Goal: Task Accomplishment & Management: Manage account settings

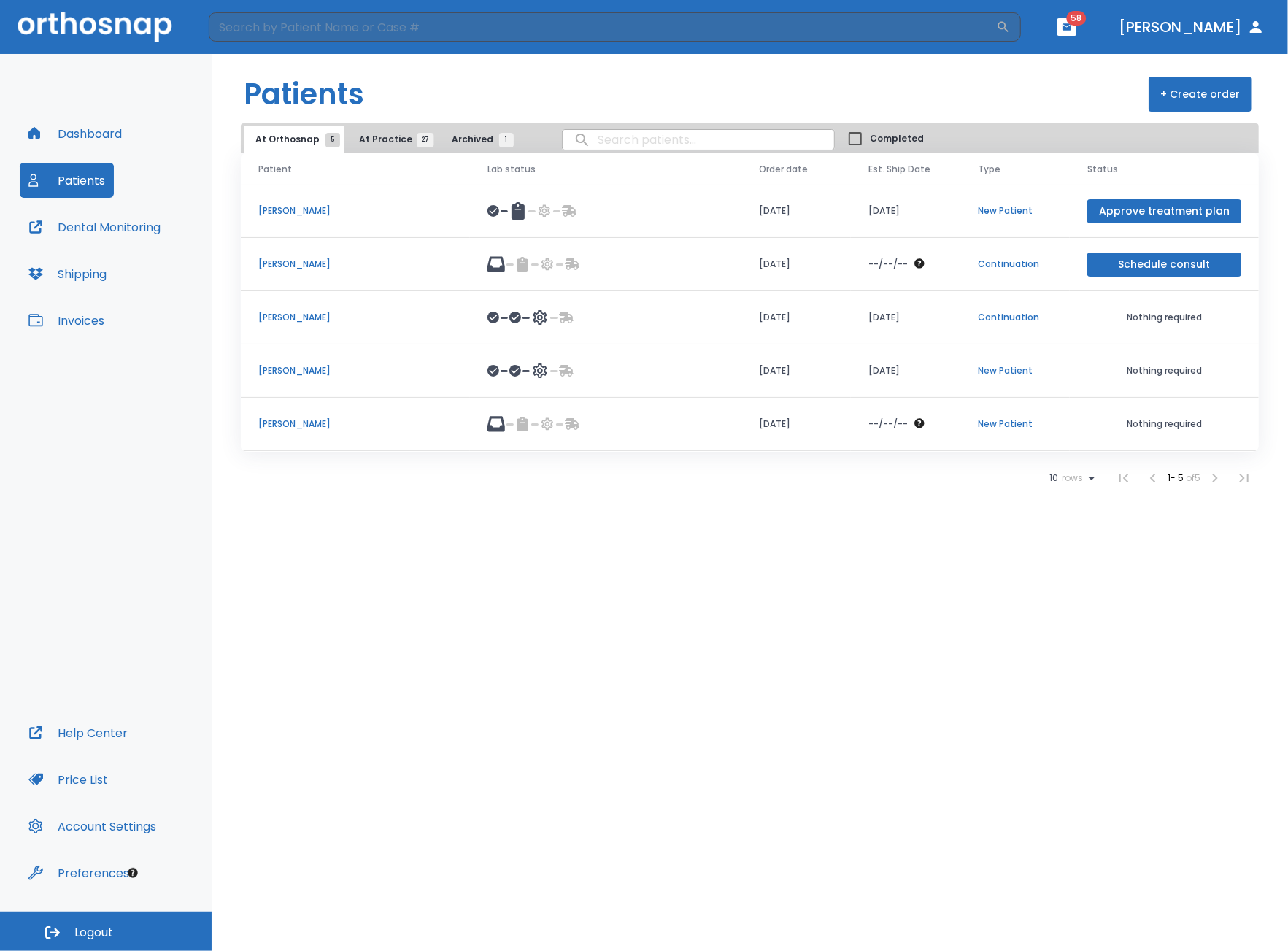
click at [84, 185] on button "Patients" at bounding box center [66, 180] width 94 height 35
click at [723, 277] on td at bounding box center [606, 265] width 271 height 53
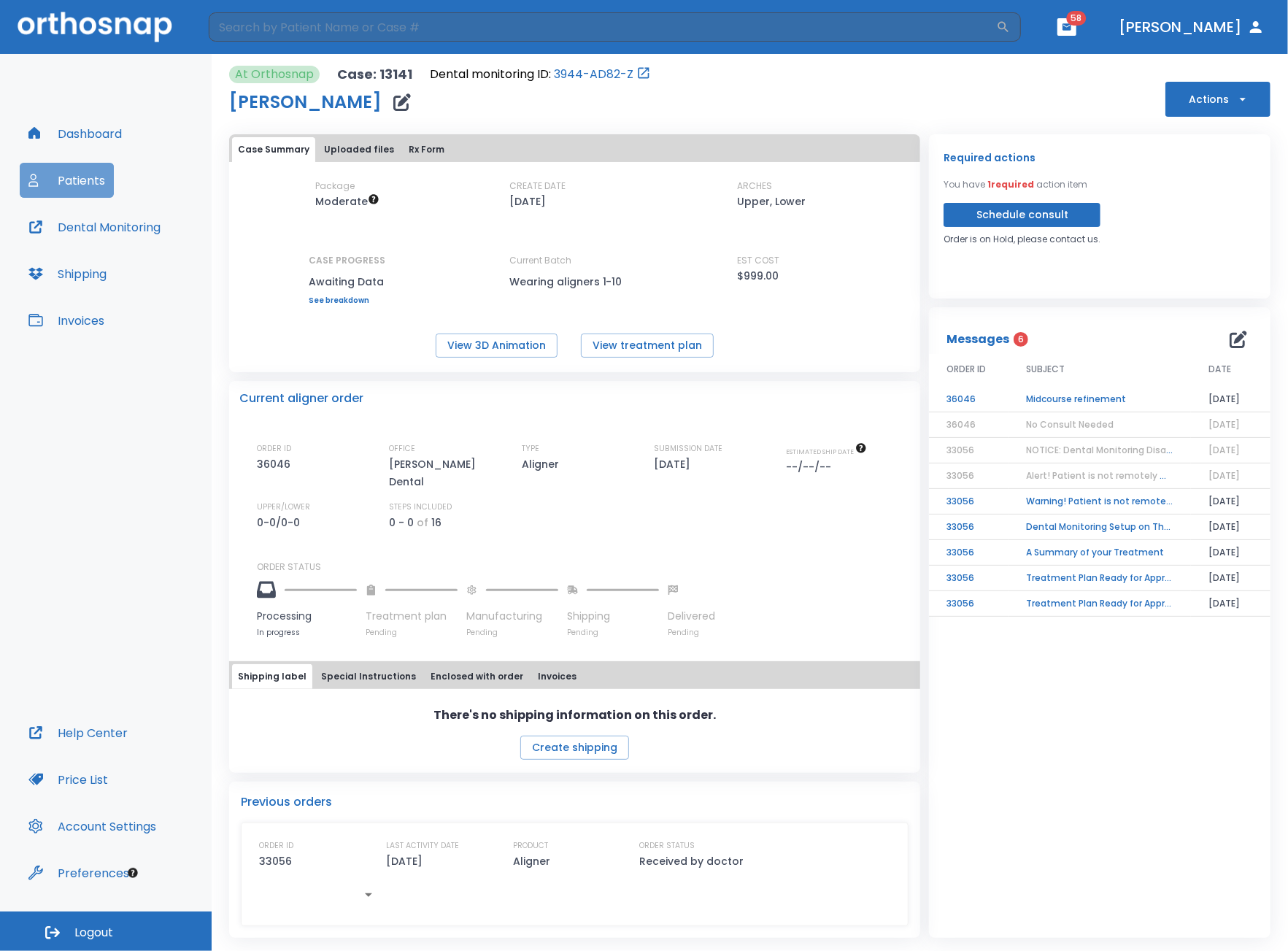
click at [34, 174] on icon "button" at bounding box center [33, 177] width 5 height 5
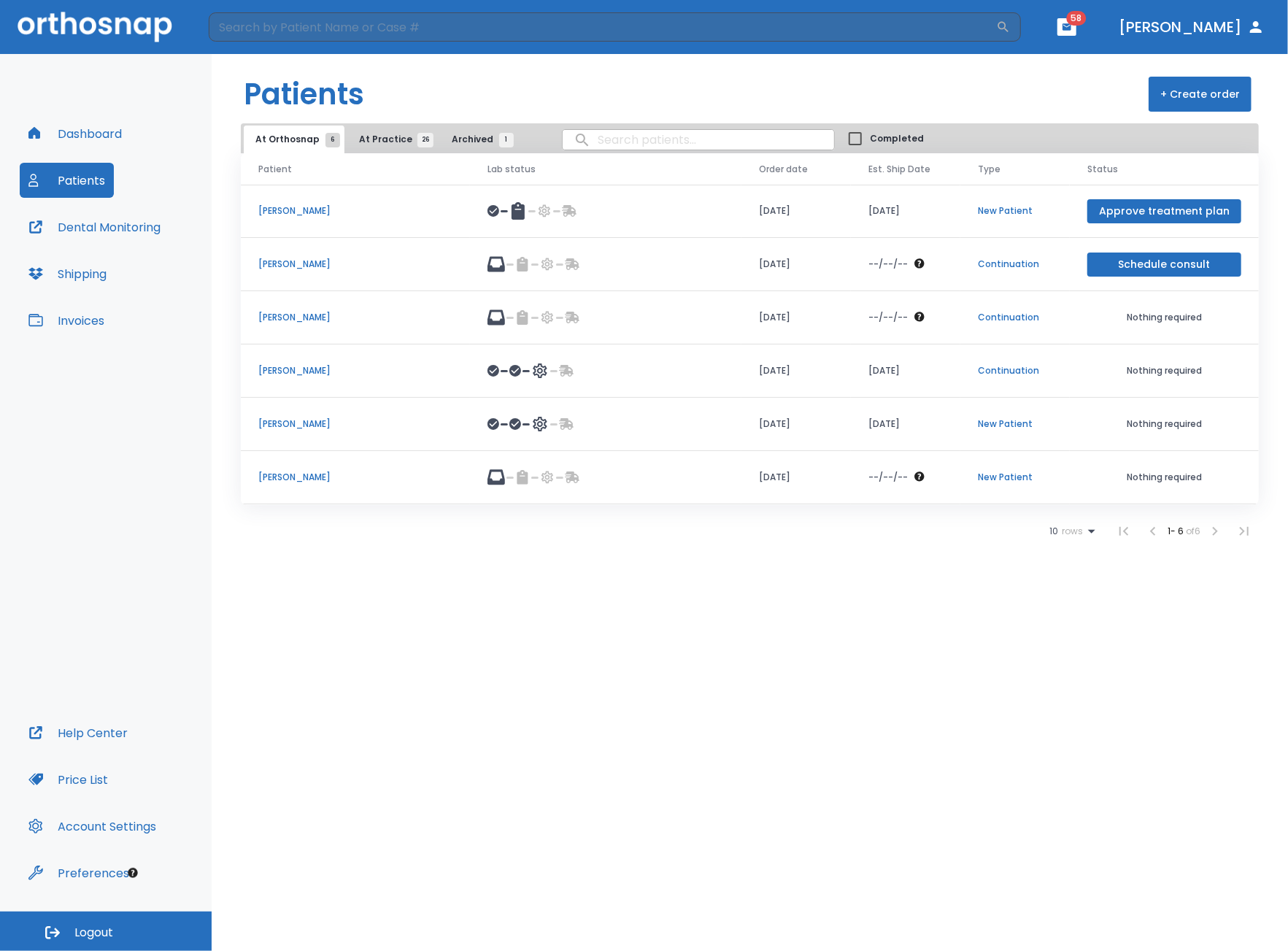
click at [379, 264] on p "[PERSON_NAME]" at bounding box center [355, 264] width 194 height 13
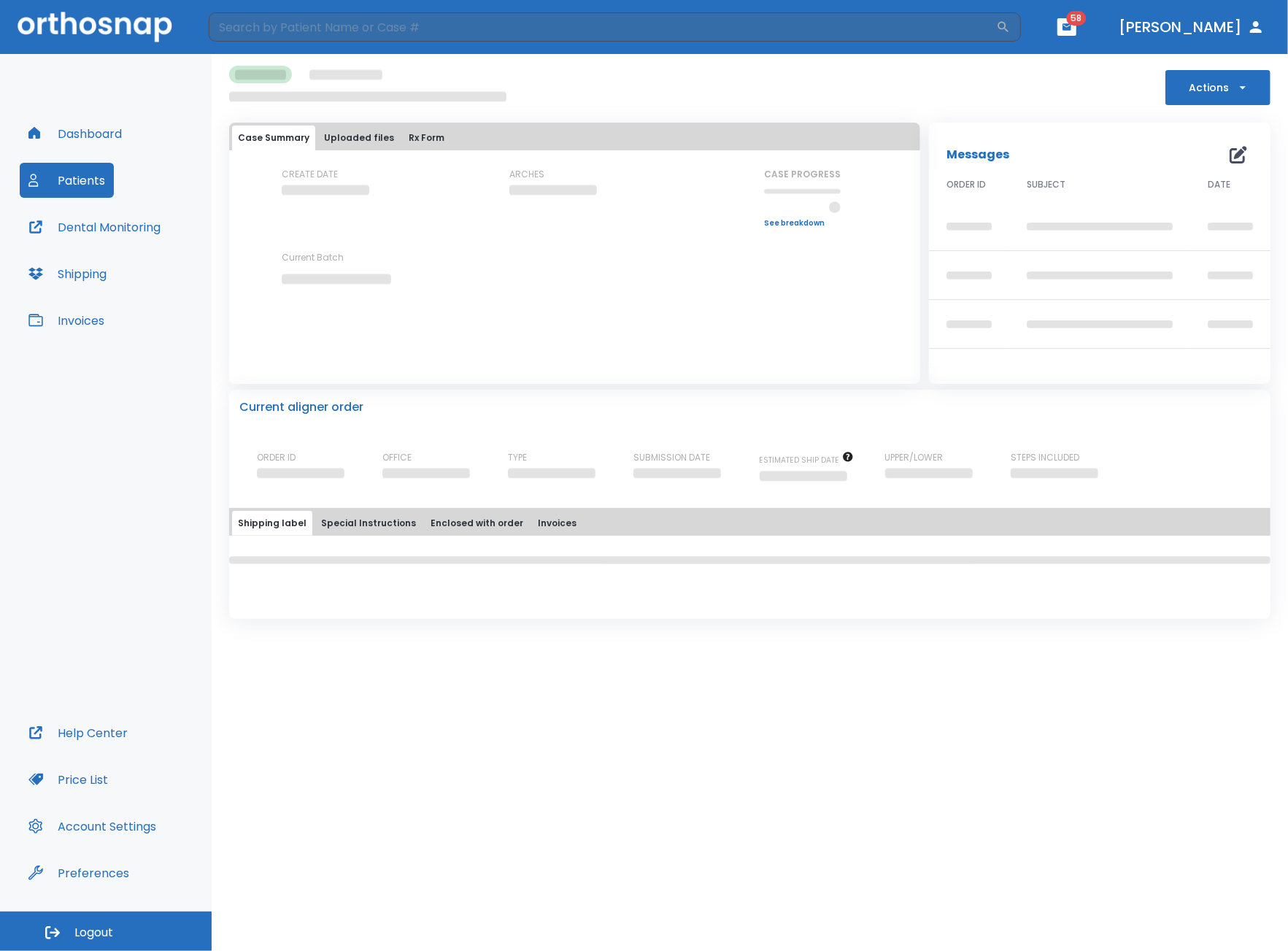
click at [1206, 80] on button "Actions" at bounding box center [1218, 87] width 105 height 35
click at [1084, 95] on div at bounding box center [644, 475] width 1288 height 951
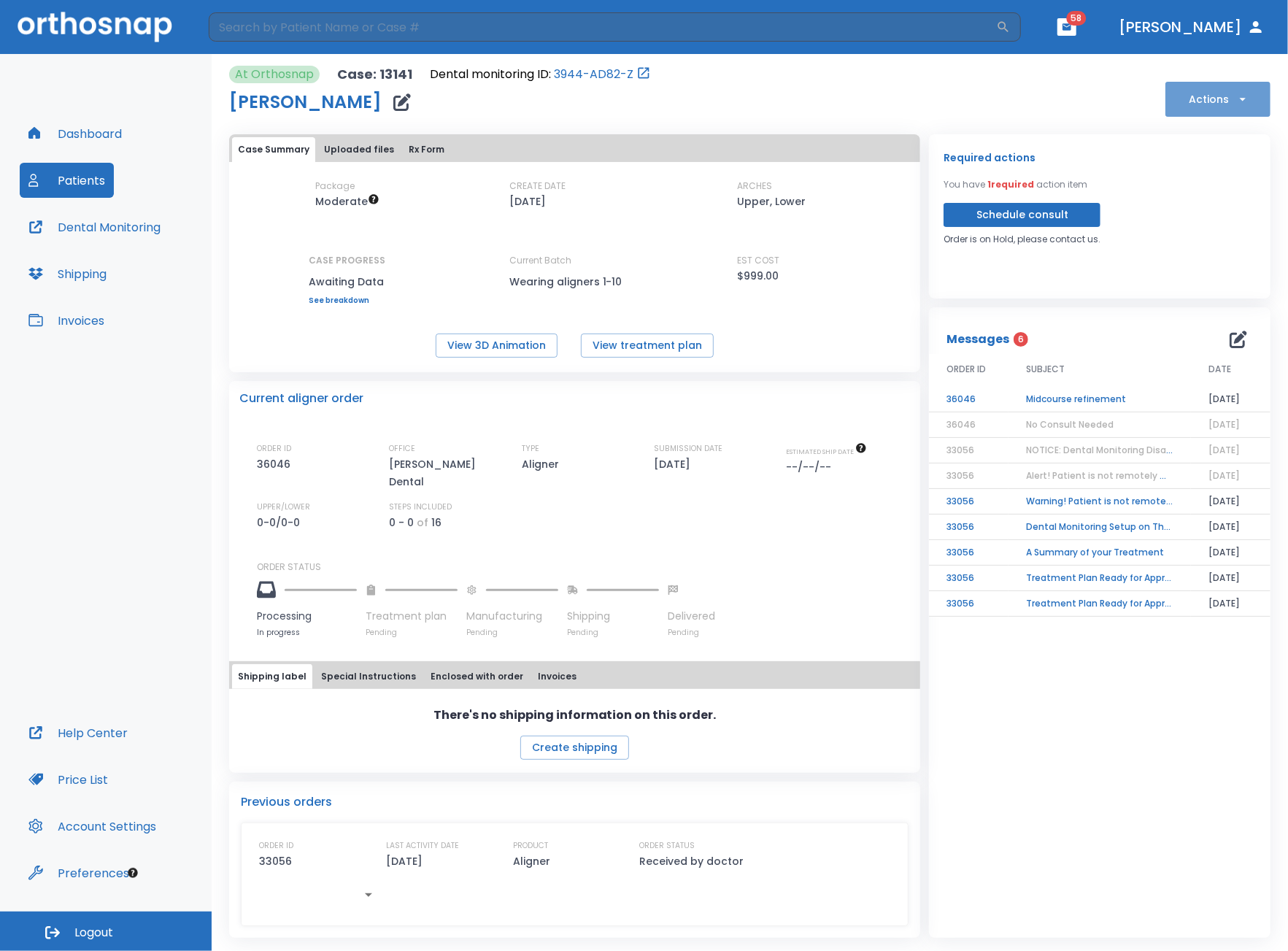
click at [1236, 110] on button "Actions" at bounding box center [1218, 98] width 105 height 35
click at [977, 728] on div at bounding box center [644, 475] width 1288 height 951
click at [343, 148] on button "Uploaded files" at bounding box center [358, 149] width 81 height 25
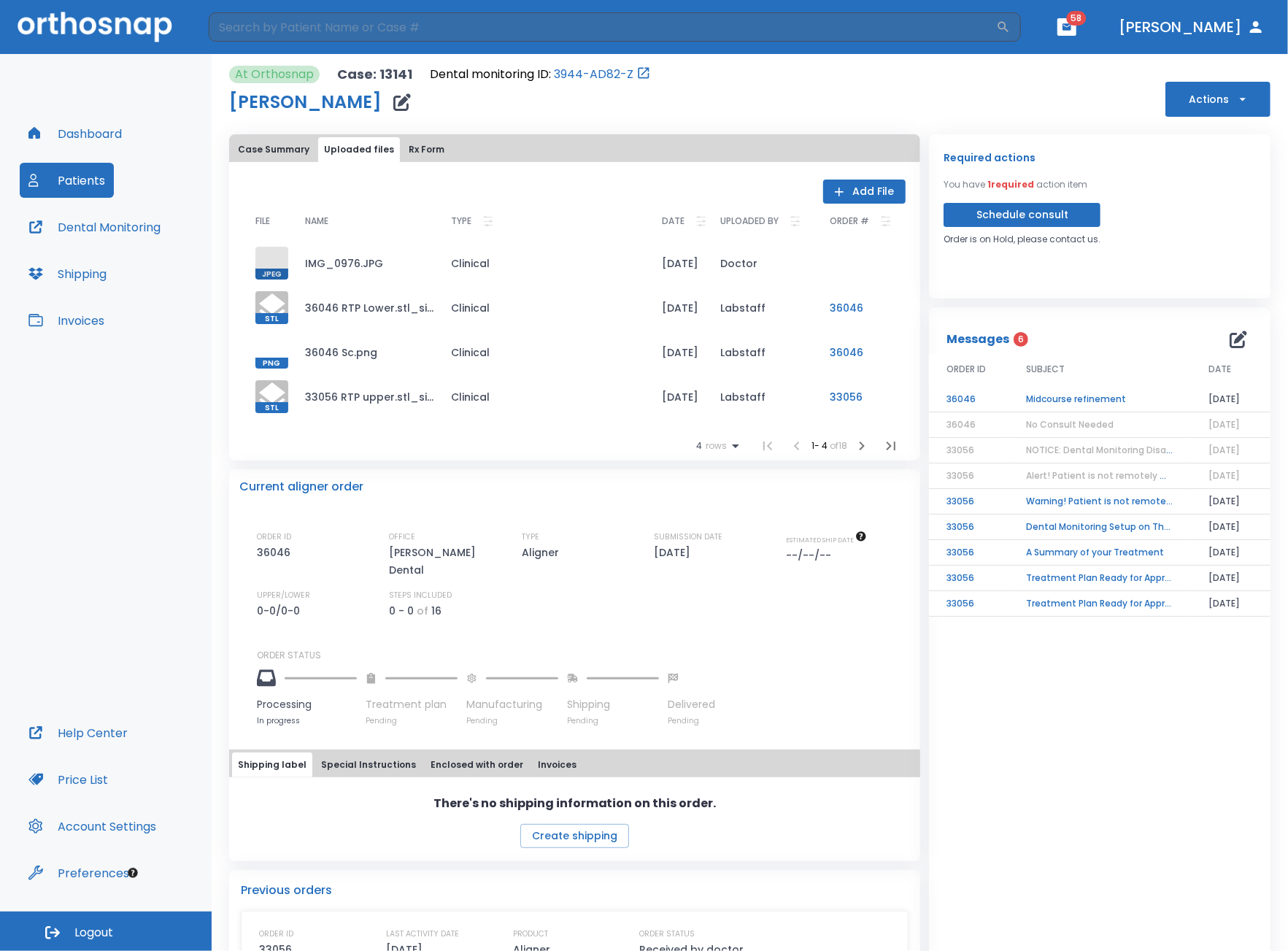
click at [882, 181] on button "Add File" at bounding box center [864, 192] width 82 height 24
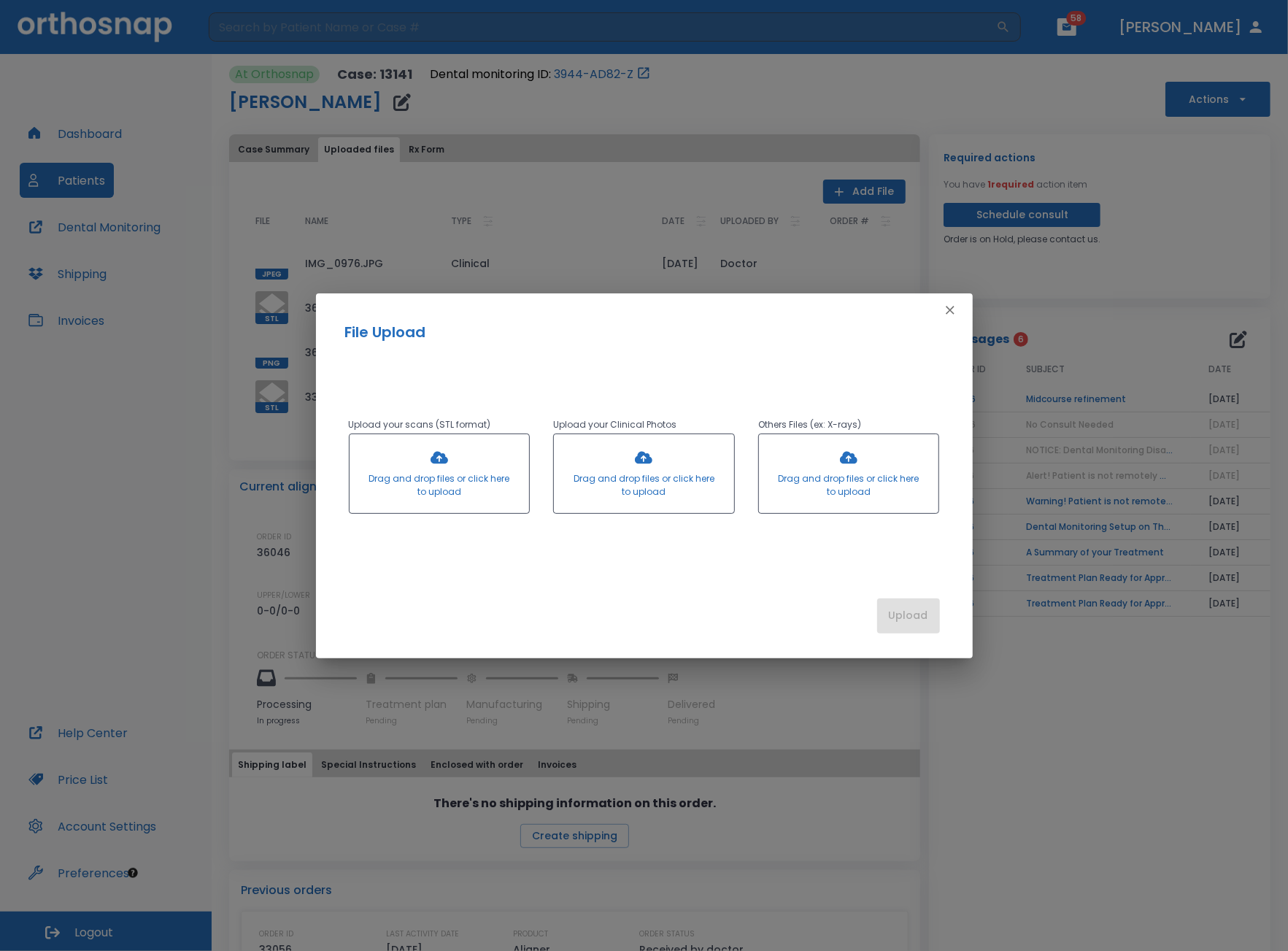
click at [440, 486] on div at bounding box center [439, 473] width 180 height 79
